Goal: Check status: Check status

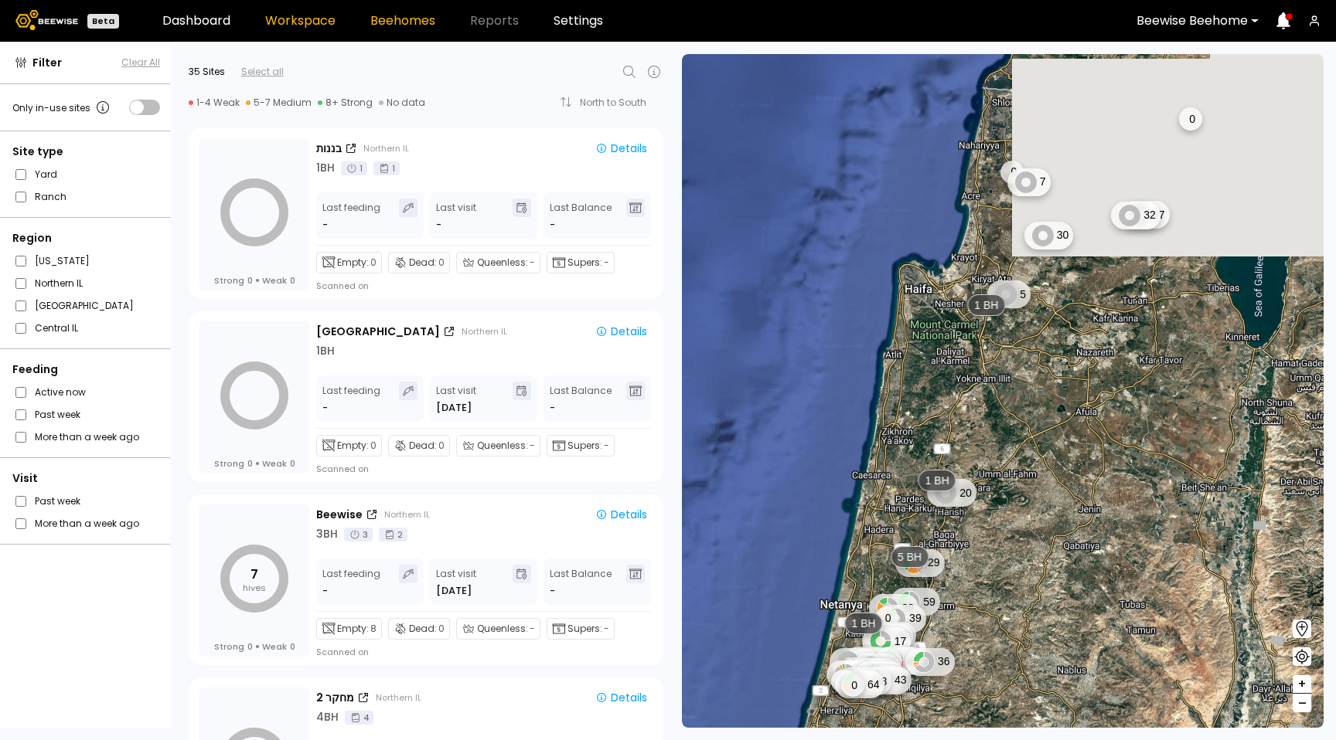
click at [397, 17] on link "Beehomes" at bounding box center [402, 21] width 65 height 12
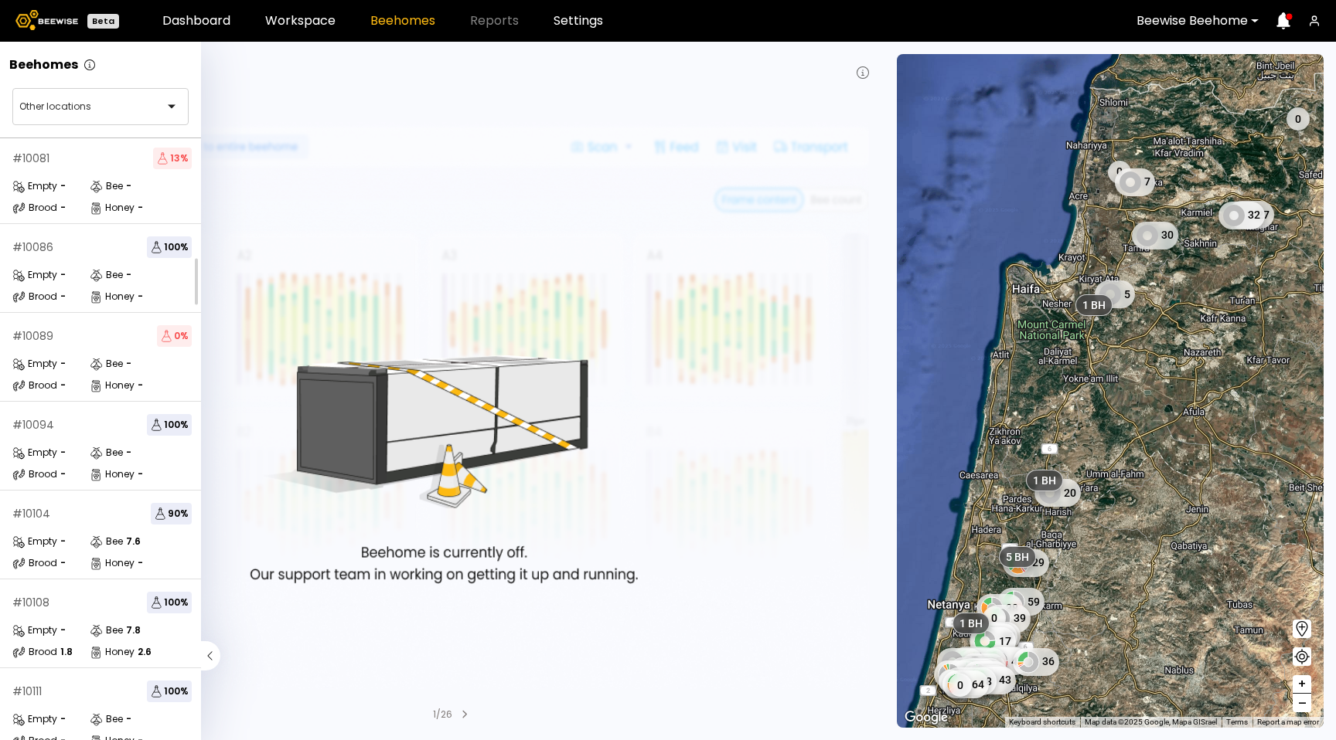
scroll to position [1714, 0]
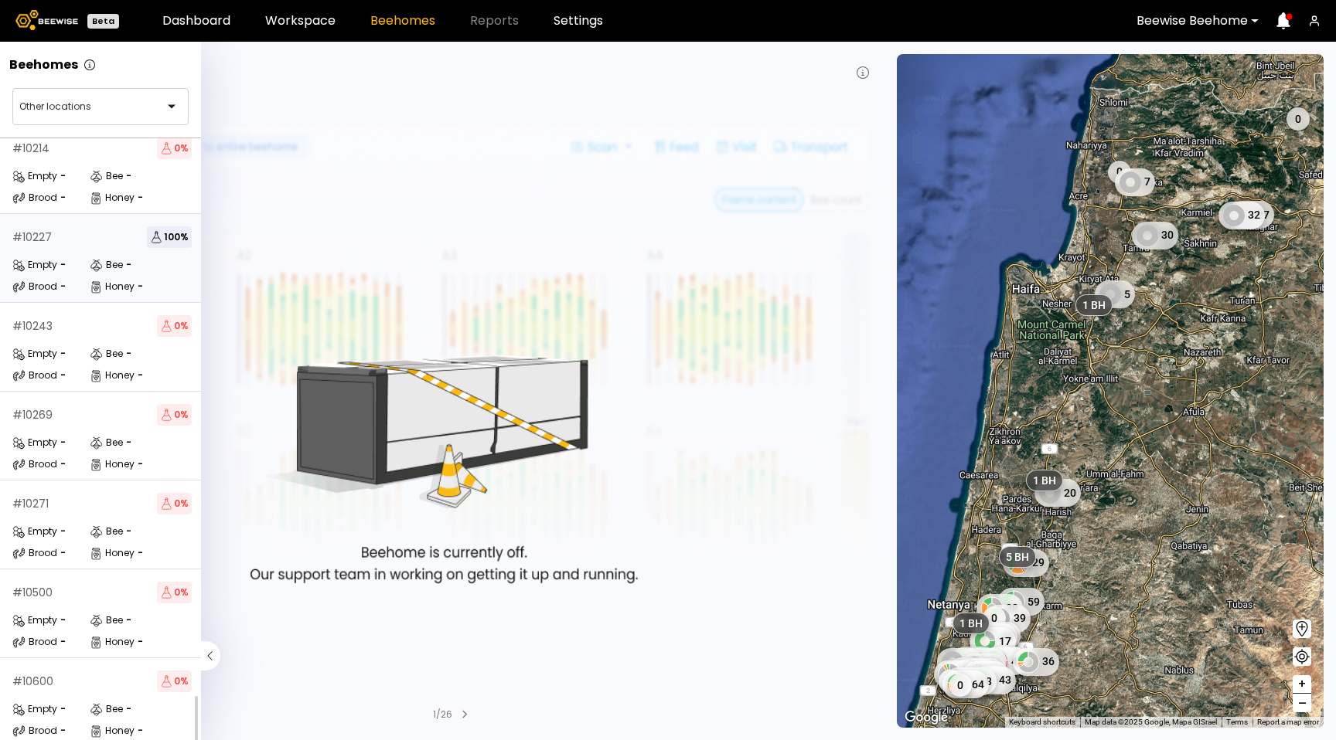
click at [106, 242] on div "# 10227 100 % Empty - Bee - Brood - Honey -" at bounding box center [102, 258] width 204 height 89
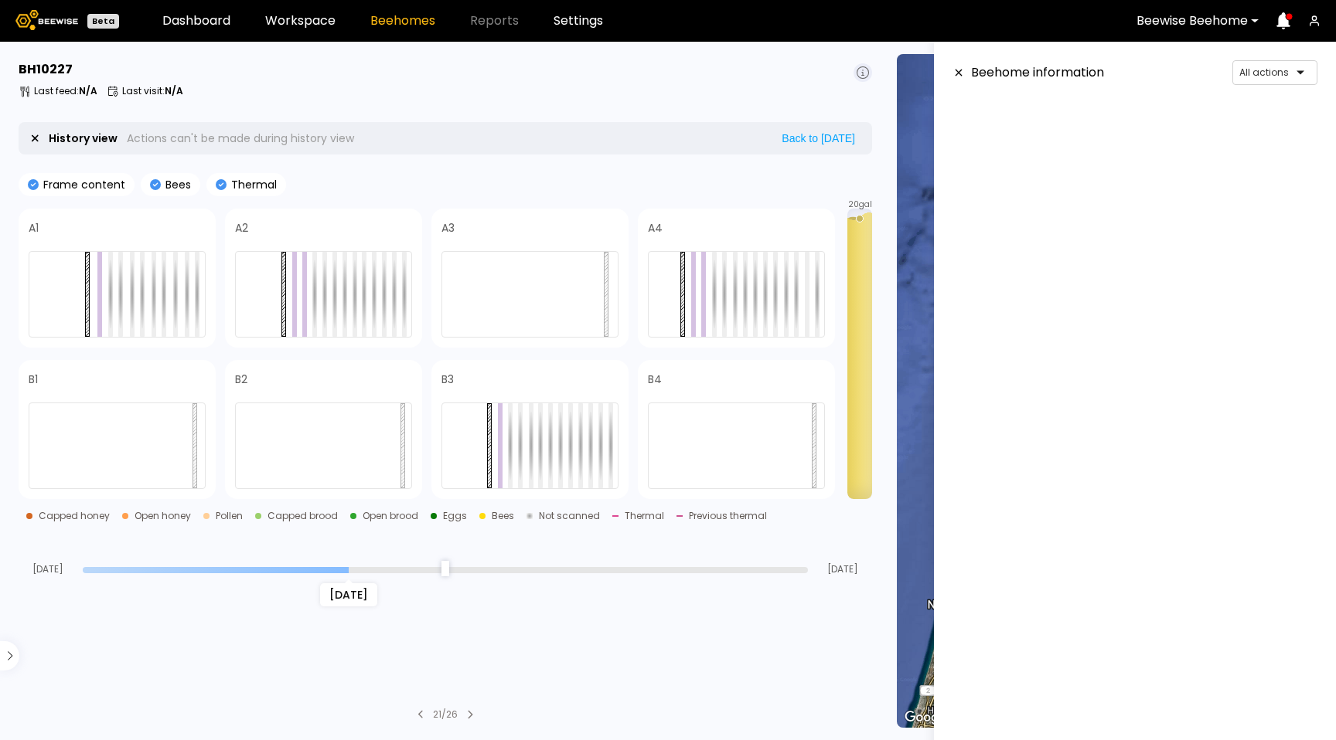
drag, startPoint x: 797, startPoint y: 569, endPoint x: 350, endPoint y: 540, distance: 447.7
click at [349, 567] on input "range" at bounding box center [445, 570] width 725 height 6
click at [962, 79] on header "Beehome information All actions" at bounding box center [1134, 72] width 365 height 25
click at [962, 76] on icon at bounding box center [958, 72] width 12 height 11
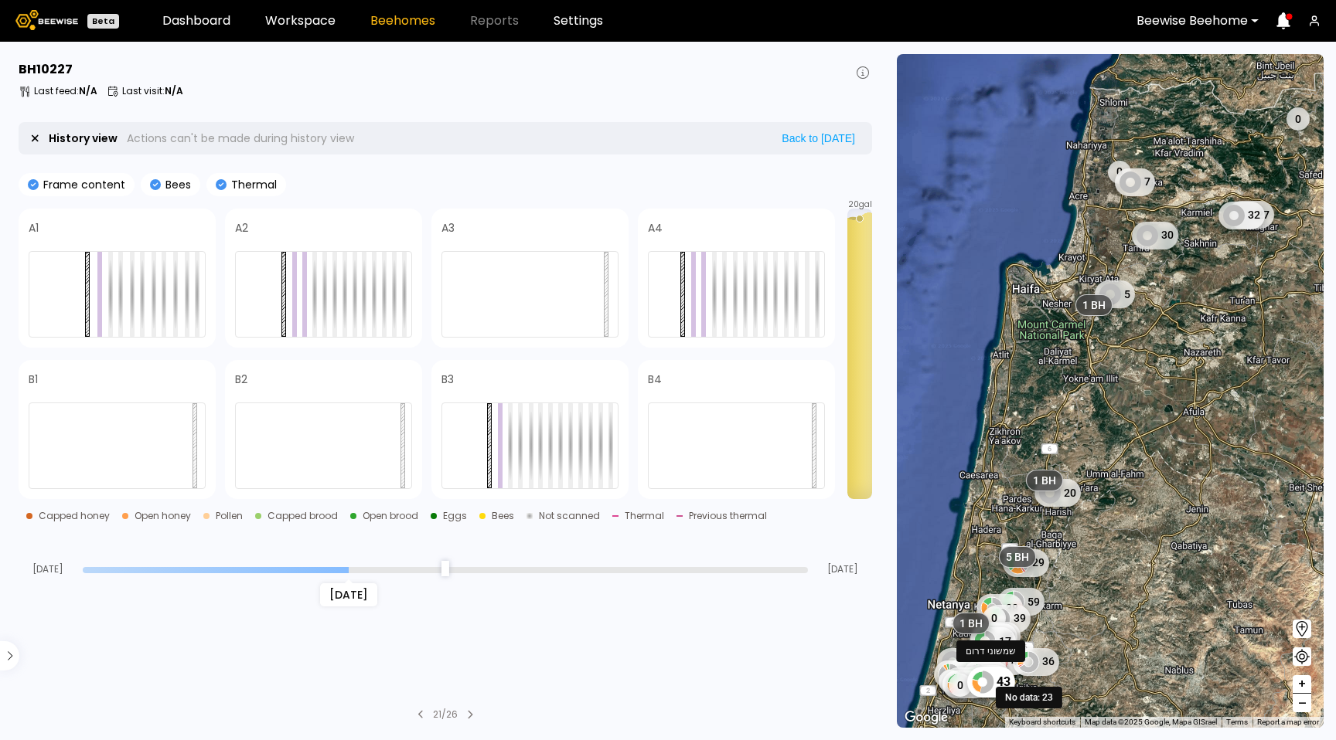
click at [988, 679] on icon at bounding box center [987, 682] width 14 height 22
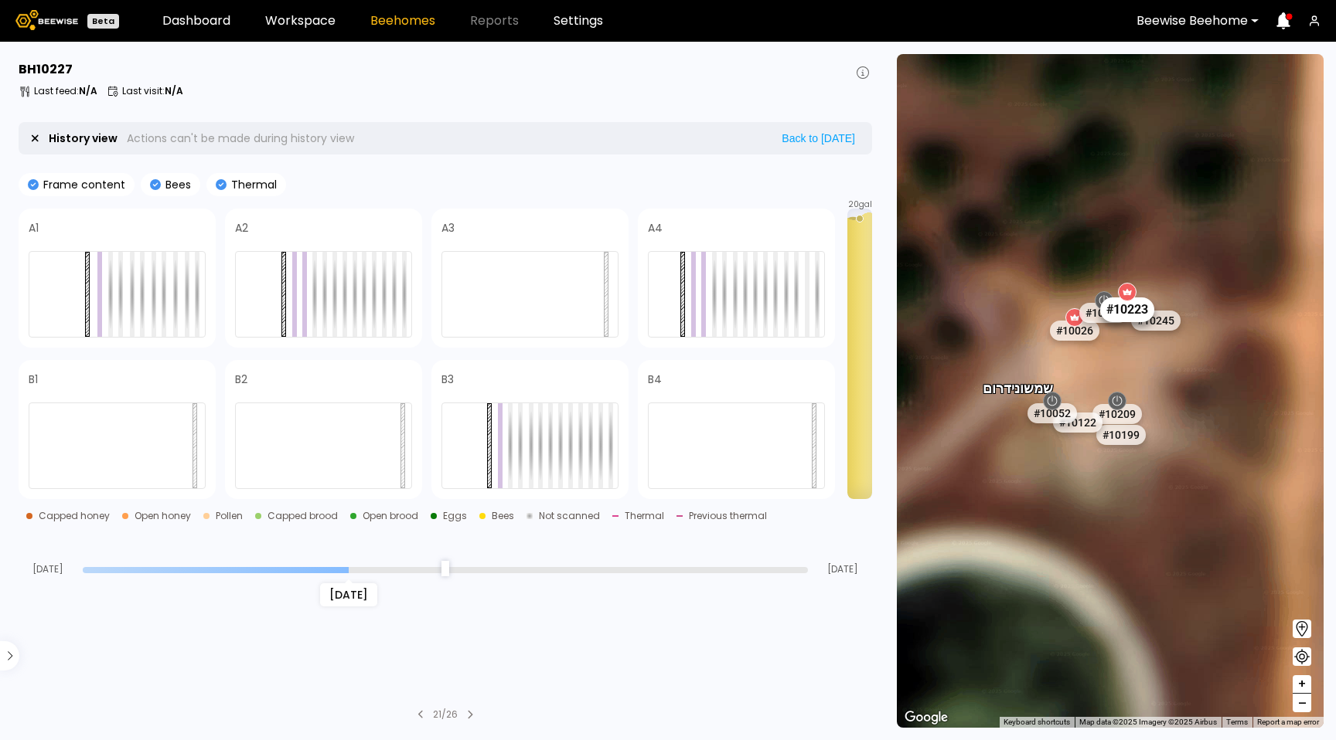
click at [1135, 308] on div "# 10223" at bounding box center [1127, 310] width 54 height 25
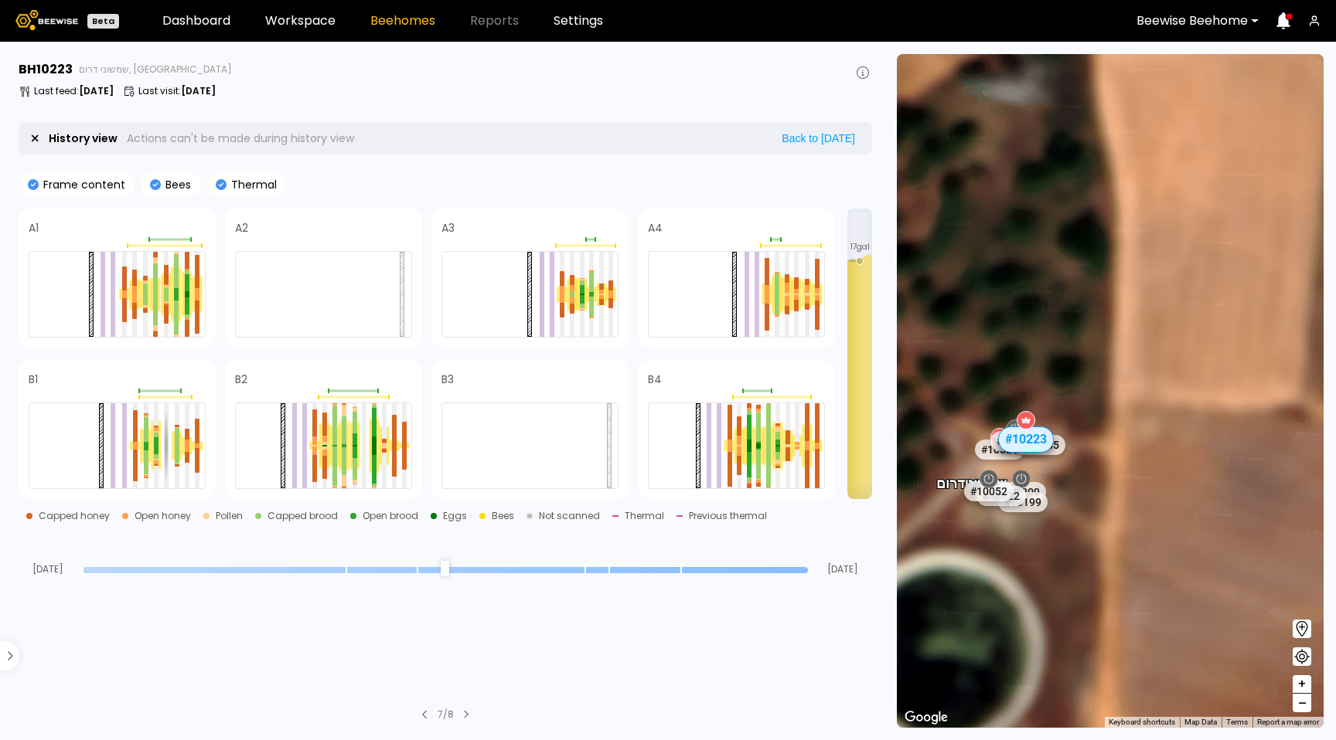
drag, startPoint x: 797, startPoint y: 565, endPoint x: 580, endPoint y: 562, distance: 217.2
click at [521, 560] on div "Aug [DATE]" at bounding box center [445, 554] width 853 height 42
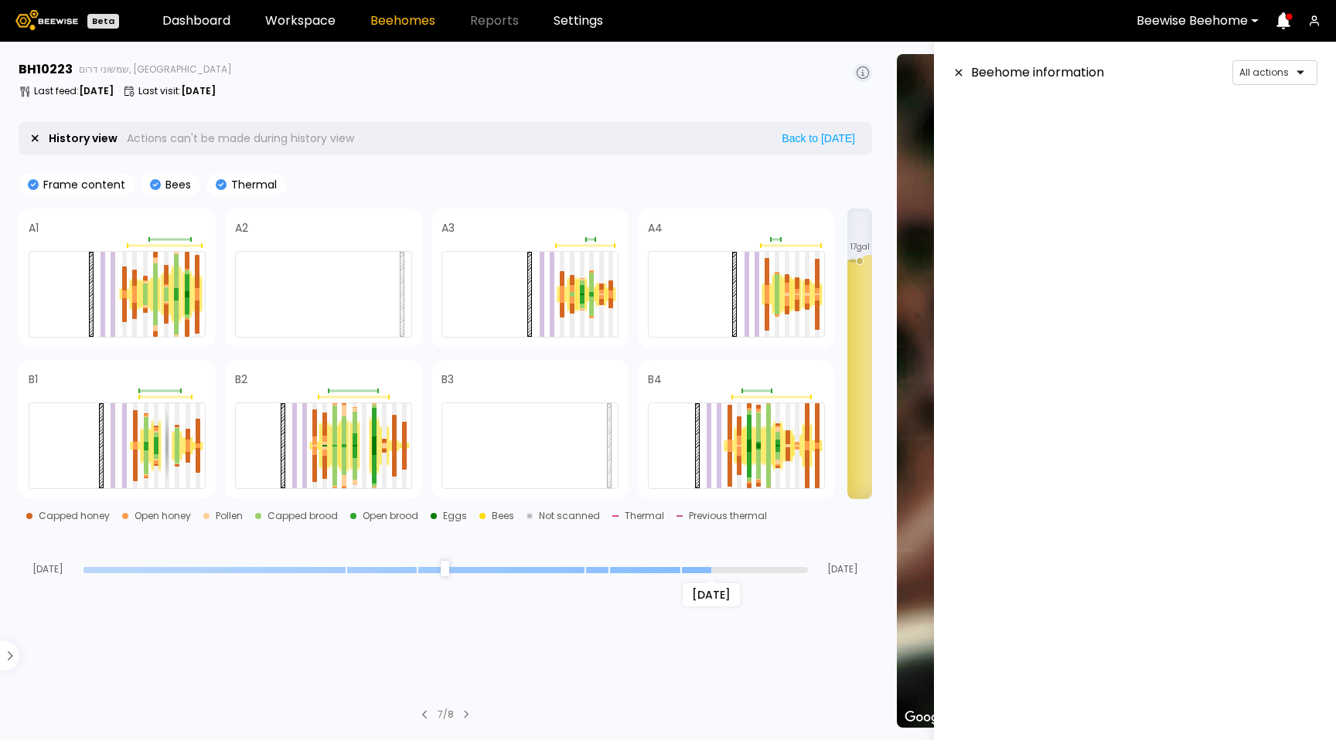
type input "*"
drag, startPoint x: 800, startPoint y: 570, endPoint x: 713, endPoint y: 533, distance: 95.2
click at [719, 550] on div "[DATE] Sep [DATE]" at bounding box center [445, 554] width 853 height 42
